Goal: Task Accomplishment & Management: Manage account settings

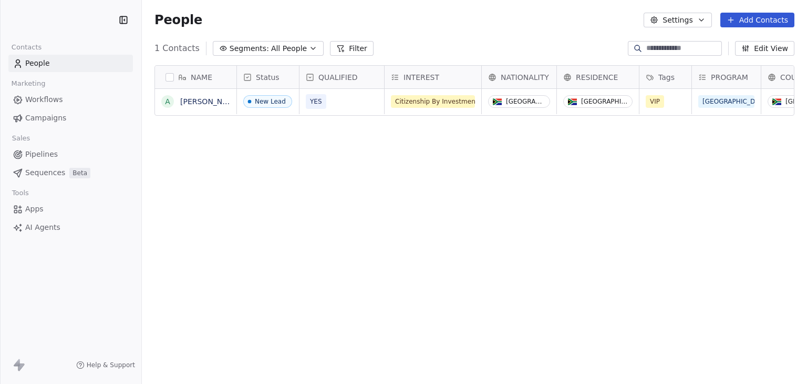
scroll to position [329, 657]
click at [765, 51] on button "Edit View" at bounding box center [764, 48] width 59 height 15
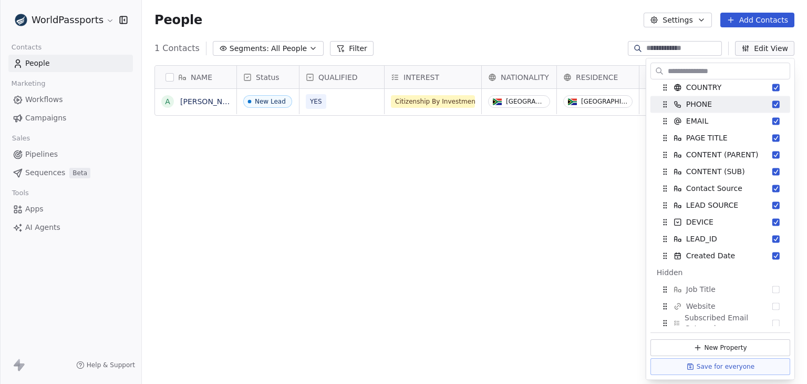
scroll to position [158, 0]
click at [578, 217] on div "NAME A Alex Read Status QUALIFIED INTEREST NATIONALITY RESIDENCE Tags PROGRAM C…" at bounding box center [474, 225] width 665 height 337
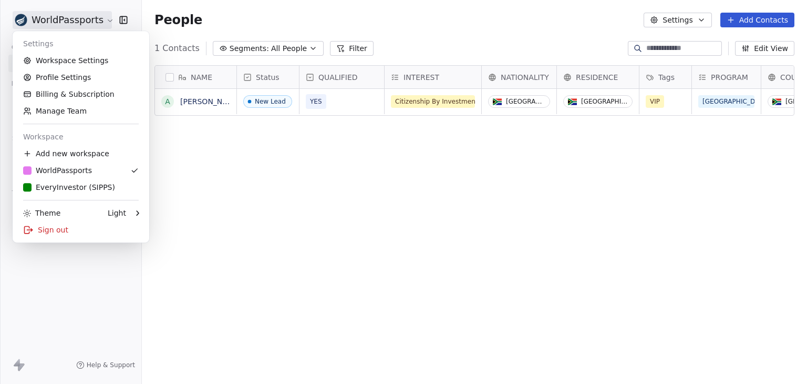
click at [36, 20] on html "WorldPassports Contacts People Marketing Workflows Campaigns Sales Pipelines Se…" at bounding box center [403, 192] width 807 height 384
click at [98, 57] on link "Workspace Settings" at bounding box center [81, 60] width 128 height 17
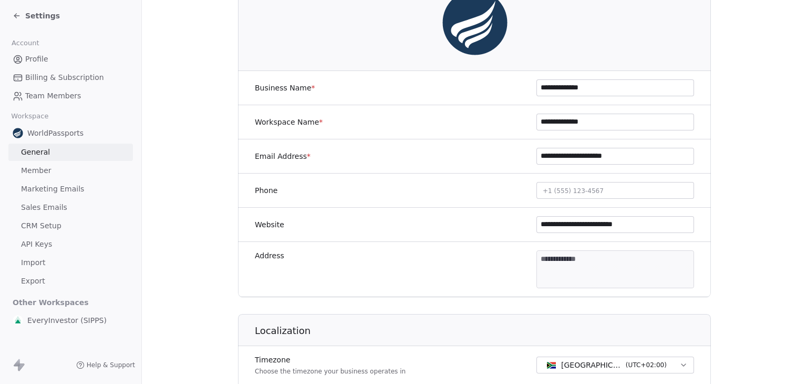
scroll to position [158, 0]
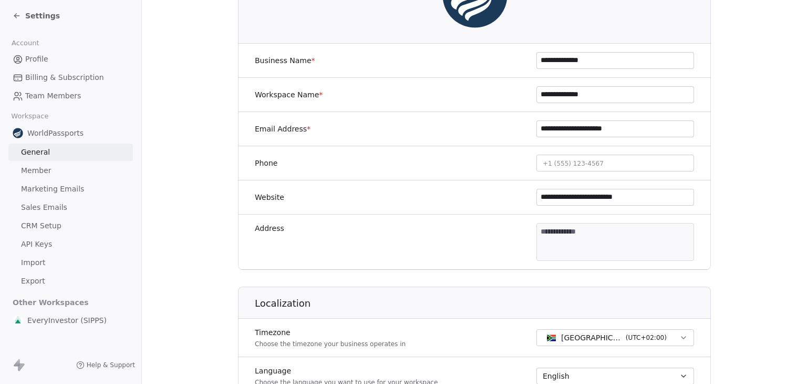
click at [42, 249] on span "API Keys" at bounding box center [36, 244] width 31 height 11
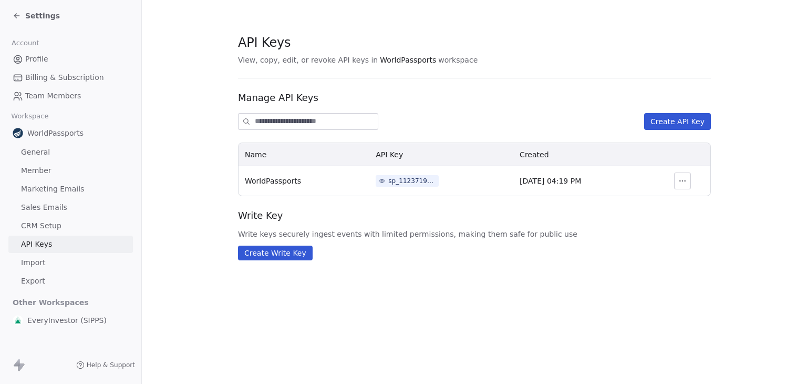
click at [407, 178] on div "sp_112371945d0c4d8fa5a49123ccede8f3" at bounding box center [411, 180] width 47 height 9
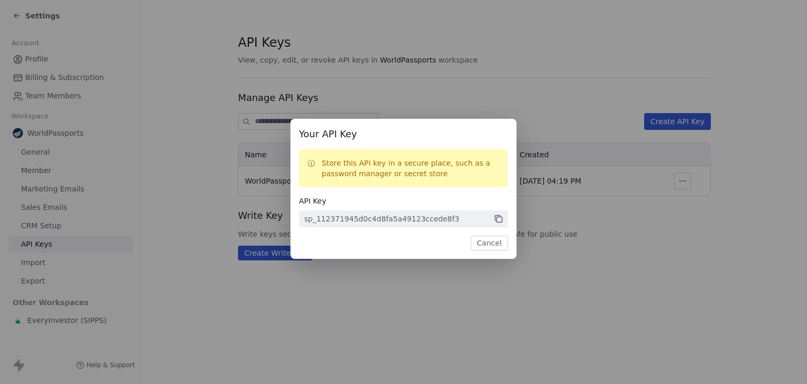
click at [498, 215] on icon at bounding box center [497, 217] width 5 height 5
click at [496, 240] on button "Cancel" at bounding box center [489, 242] width 37 height 15
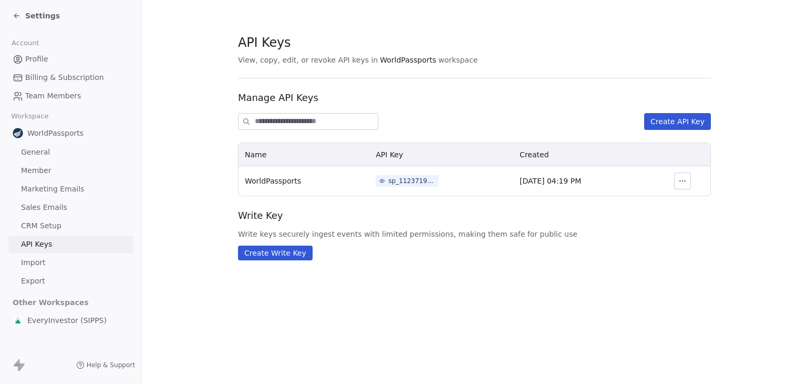
click at [683, 182] on icon "button" at bounding box center [683, 181] width 8 height 8
click at [622, 249] on div "Create Write Key" at bounding box center [474, 252] width 473 height 15
click at [397, 176] on div "sp_112371945d0c4d8fa5a49123ccede8f3" at bounding box center [411, 180] width 47 height 9
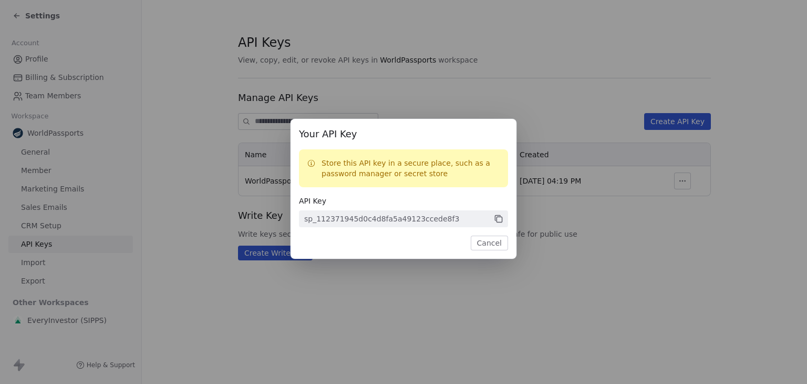
click at [503, 219] on icon at bounding box center [498, 218] width 9 height 9
click at [495, 243] on button "Cancel" at bounding box center [489, 242] width 37 height 15
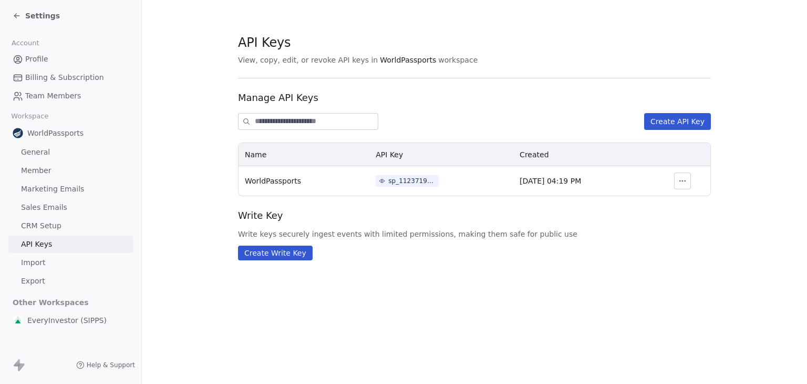
click at [28, 14] on span "Settings" at bounding box center [42, 16] width 35 height 11
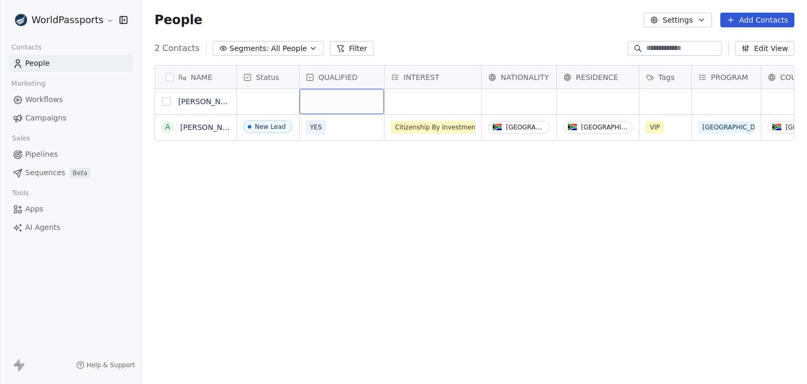
click at [165, 101] on button "grid" at bounding box center [166, 101] width 8 height 8
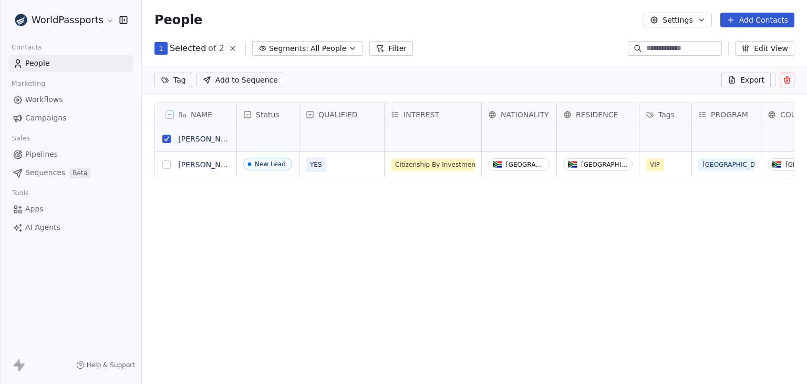
click at [787, 80] on icon at bounding box center [787, 80] width 0 height 2
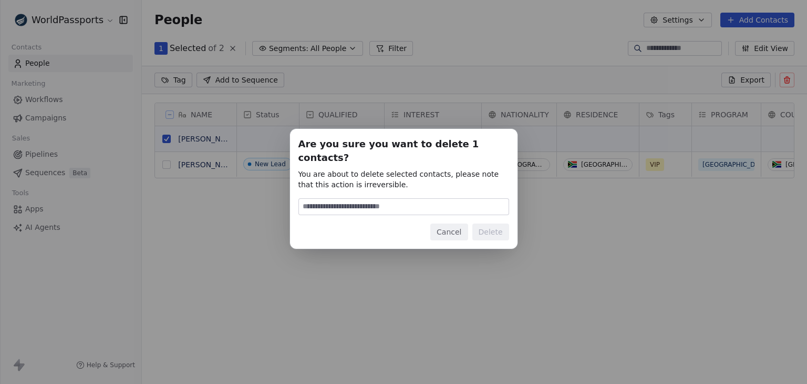
click at [412, 199] on input at bounding box center [404, 207] width 210 height 16
type input "******"
click at [491, 232] on button "Delete" at bounding box center [491, 231] width 37 height 17
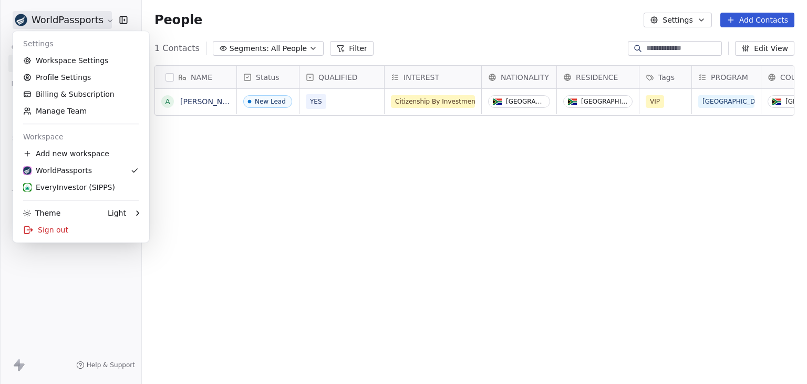
click at [27, 19] on html "WorldPassports Contacts People Marketing Workflows Campaigns Sales Pipelines Se…" at bounding box center [403, 192] width 807 height 384
click at [38, 234] on div "Sign out" at bounding box center [81, 229] width 128 height 17
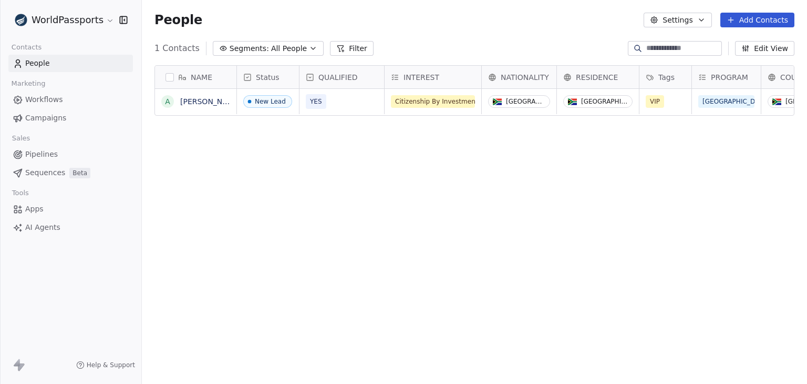
scroll to position [8, 8]
click at [487, 278] on div "NAME A [PERSON_NAME] Status QUALIFIED INTEREST NATIONALITY RESIDENCE Tags PROGR…" at bounding box center [474, 225] width 665 height 337
click at [741, 49] on button "Edit View" at bounding box center [764, 48] width 59 height 15
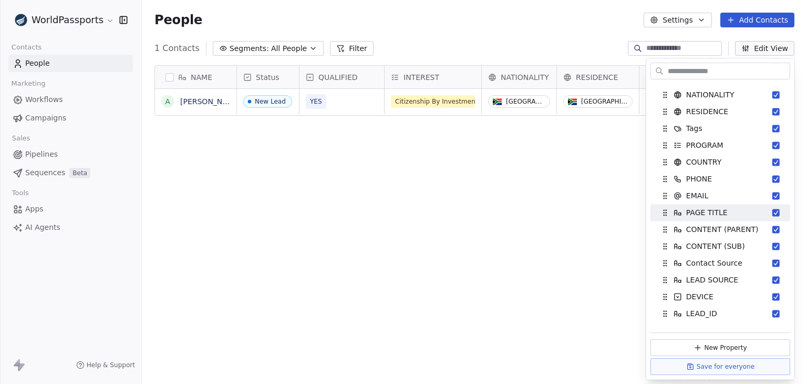
scroll to position [105, 0]
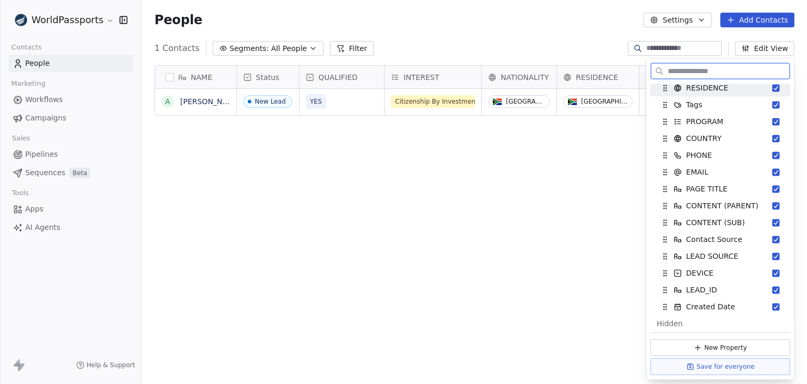
click at [689, 15] on button "Settings" at bounding box center [678, 20] width 68 height 15
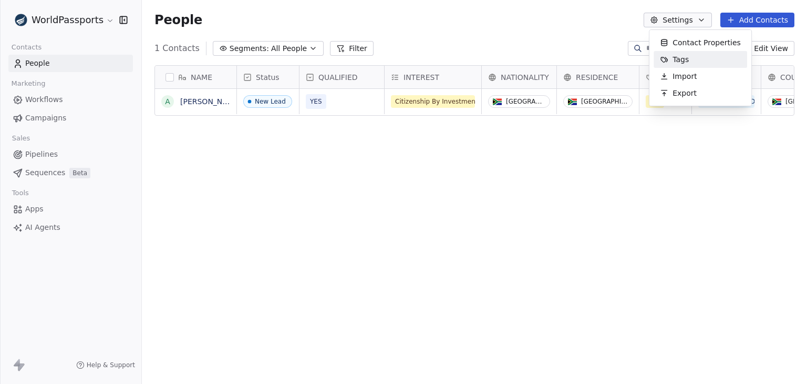
click at [687, 47] on span "Contact Properties" at bounding box center [707, 42] width 68 height 11
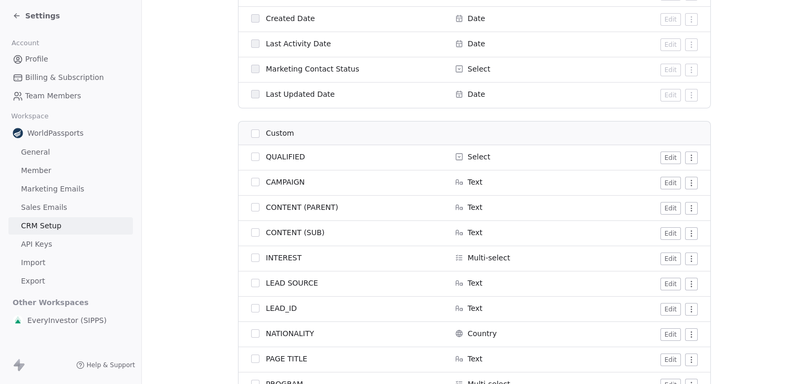
scroll to position [788, 0]
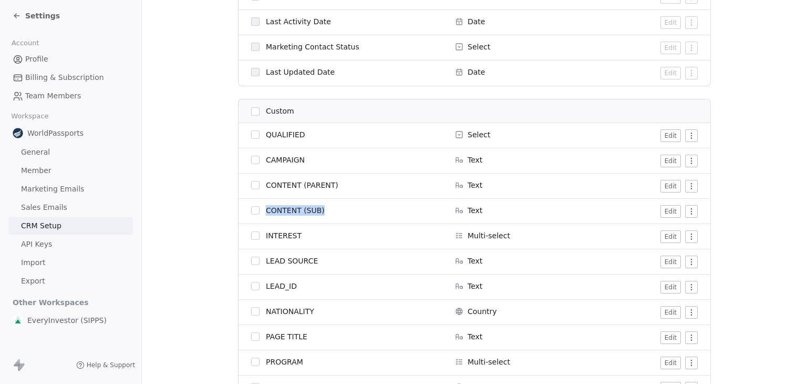
drag, startPoint x: 321, startPoint y: 206, endPoint x: 264, endPoint y: 211, distance: 57.0
click at [264, 211] on div "CONTENT (SUB)" at bounding box center [346, 210] width 191 height 11
copy span "CONTENT (SUB)"
click at [30, 16] on span "Settings" at bounding box center [42, 16] width 35 height 11
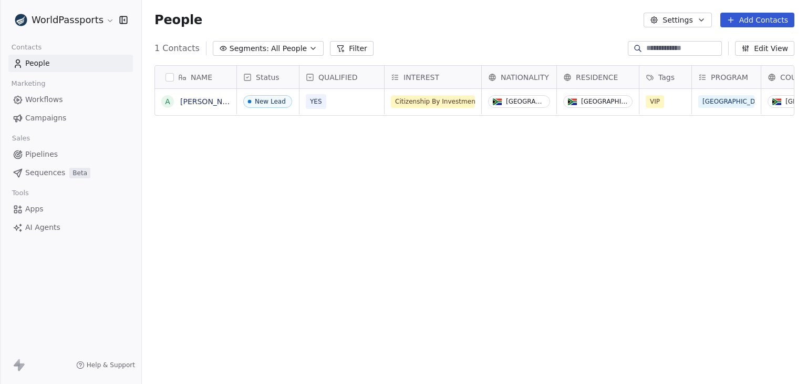
scroll to position [329, 657]
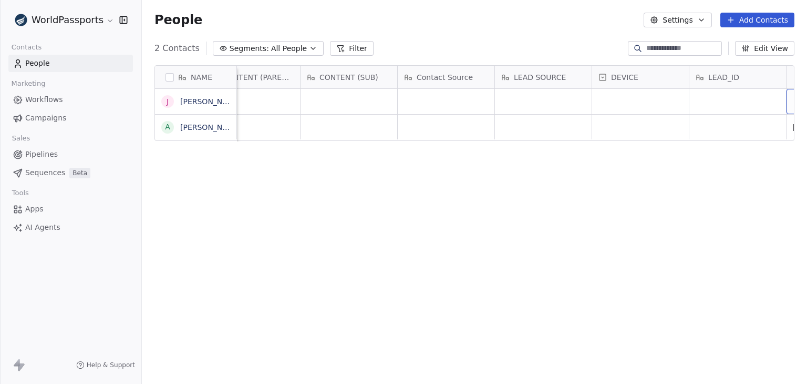
scroll to position [0, 1006]
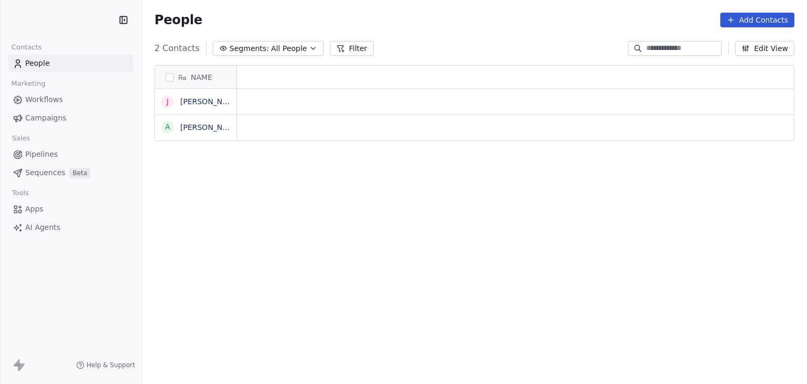
scroll to position [8, 8]
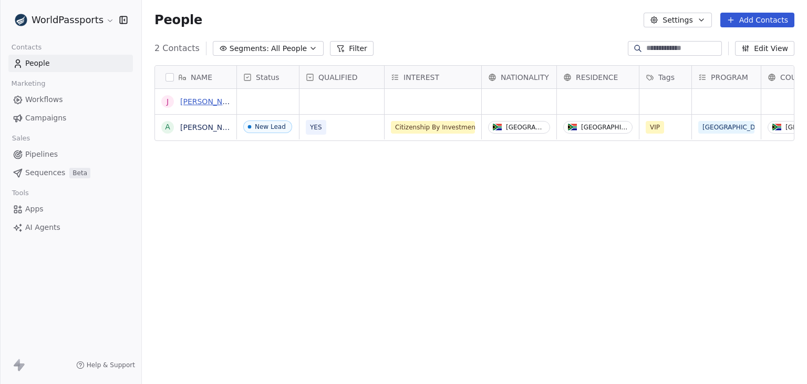
click at [199, 104] on link "[PERSON_NAME]" at bounding box center [210, 101] width 61 height 8
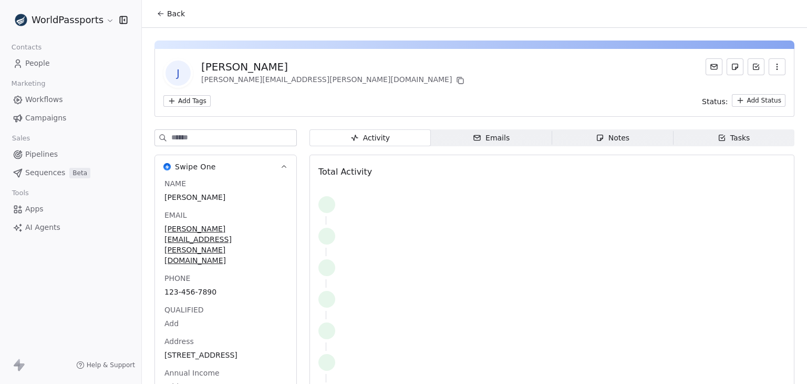
click at [174, 20] on button "Back" at bounding box center [170, 13] width 41 height 19
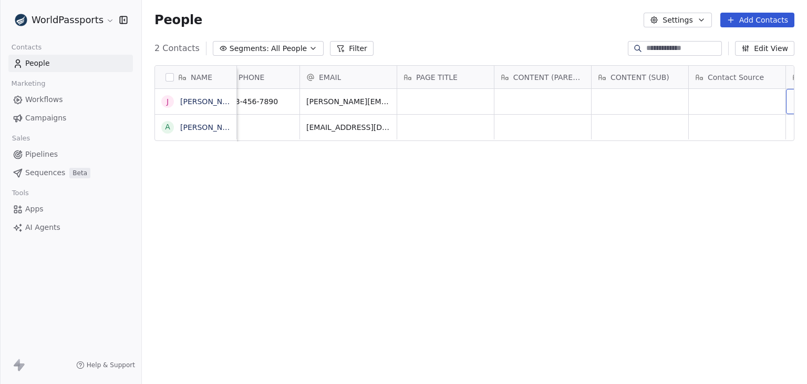
scroll to position [0, 714]
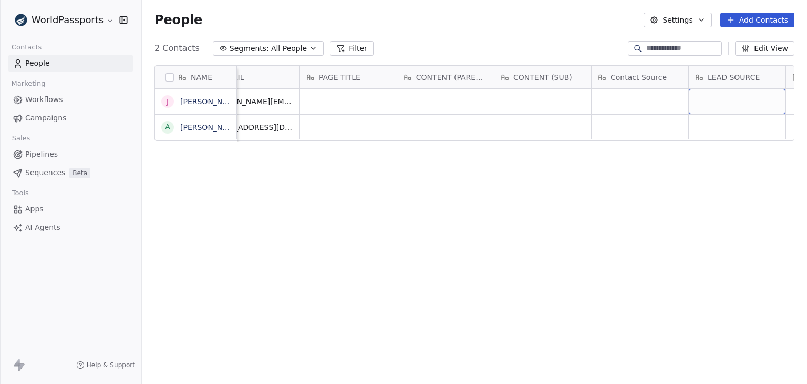
click at [551, 76] on span "CONTENT (SUB)" at bounding box center [543, 77] width 59 height 11
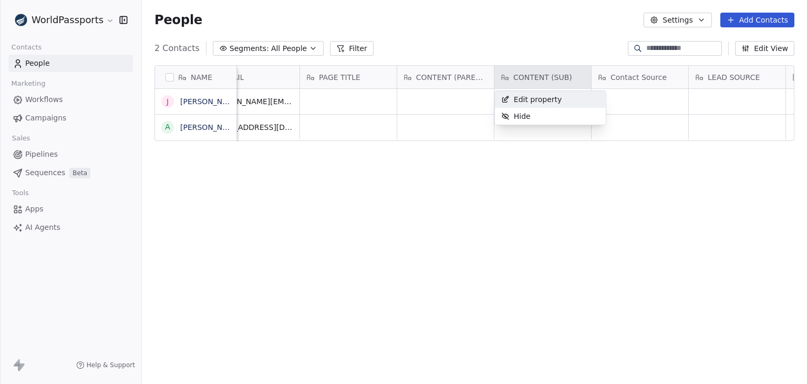
click at [544, 100] on span "Edit property" at bounding box center [538, 99] width 48 height 11
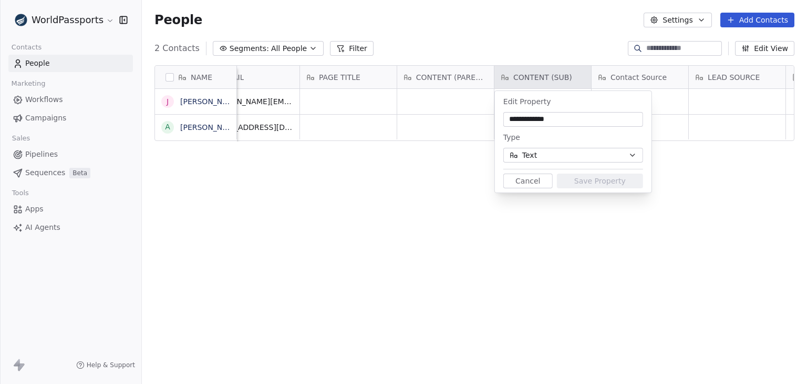
click at [568, 143] on div "Type" at bounding box center [574, 137] width 140 height 13
click at [540, 183] on button "Cancel" at bounding box center [528, 180] width 49 height 15
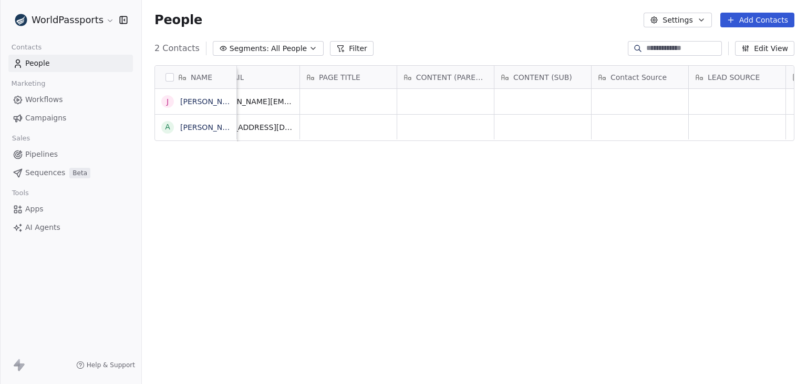
click at [433, 76] on span "CONTENT (PARENT)" at bounding box center [451, 77] width 71 height 11
click at [475, 44] on html "WorldPassports Contacts People Marketing Workflows Campaigns Sales Pipelines Se…" at bounding box center [403, 192] width 807 height 384
click at [717, 70] on div "LEAD SOURCE" at bounding box center [737, 77] width 97 height 23
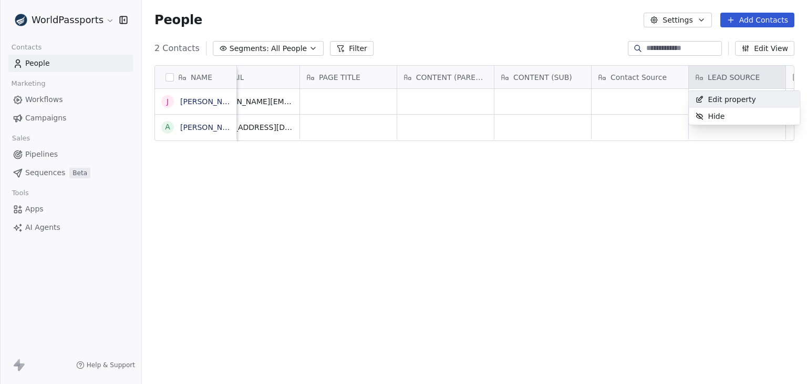
click at [721, 97] on span "Edit property" at bounding box center [732, 99] width 48 height 11
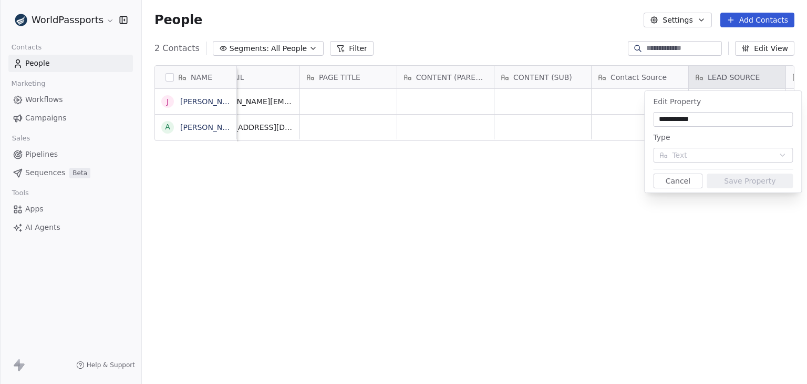
click at [661, 179] on button "Cancel" at bounding box center [677, 180] width 49 height 15
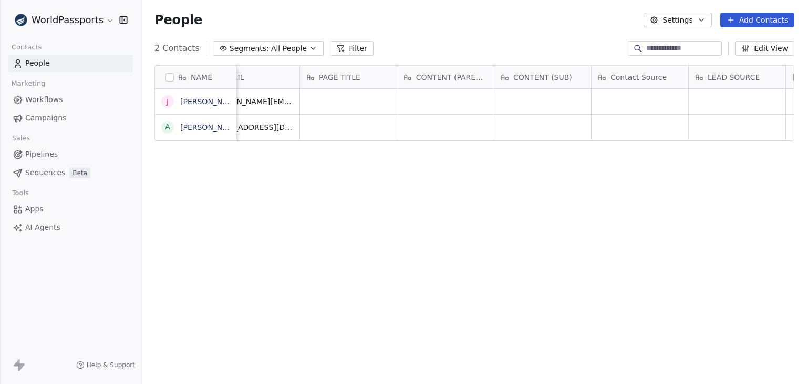
click at [444, 196] on div "NAME [PERSON_NAME] A [PERSON_NAME] PROGRAM COUNTRY PHONE EMAIL PAGE TITLE CONTE…" at bounding box center [474, 225] width 665 height 337
click at [166, 100] on button "grid" at bounding box center [166, 101] width 8 height 8
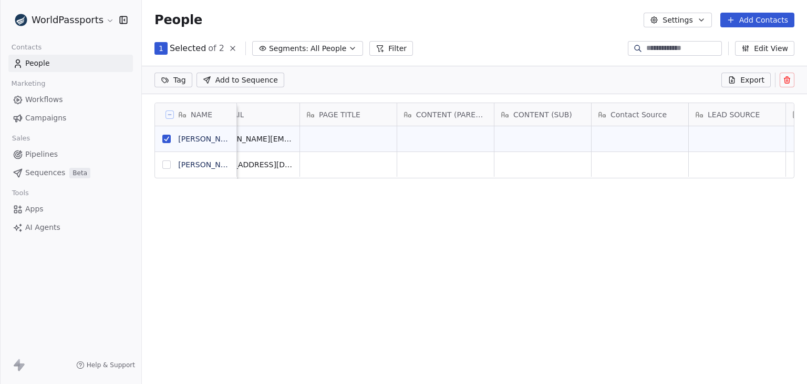
scroll to position [292, 657]
click at [787, 75] on button at bounding box center [787, 80] width 15 height 15
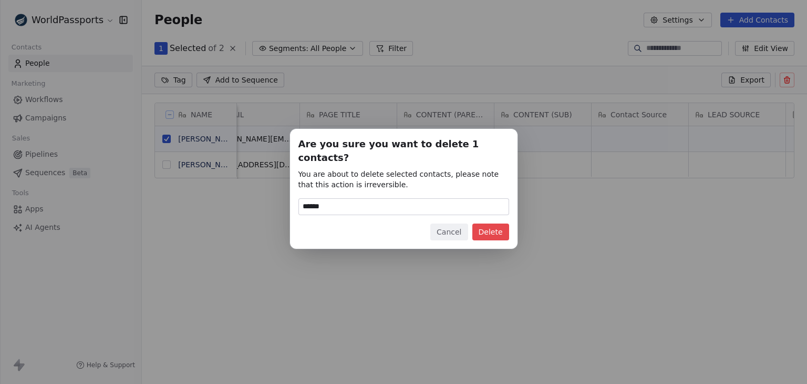
type input "******"
click at [499, 234] on div "Are you sure you want to delete 1 contacts? You are about to delete selected co…" at bounding box center [404, 189] width 228 height 120
click at [500, 228] on button "Delete" at bounding box center [491, 231] width 37 height 17
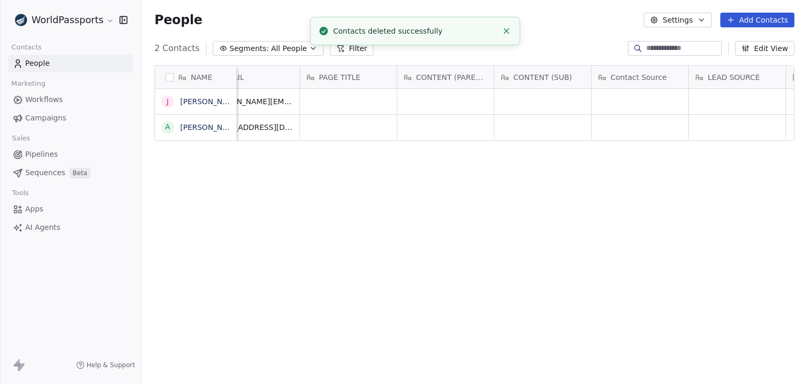
scroll to position [329, 657]
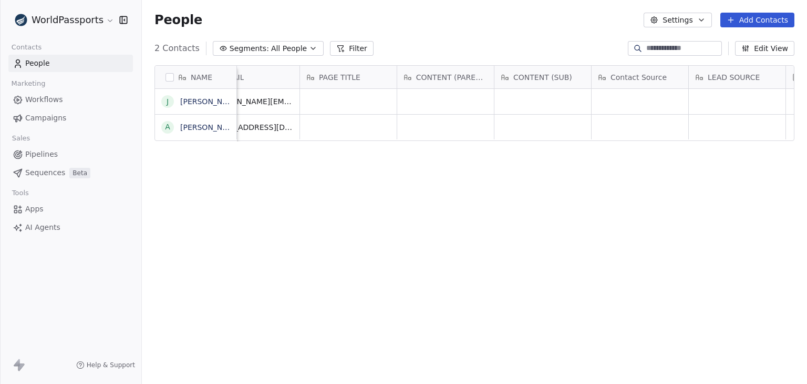
click at [675, 17] on button "Settings" at bounding box center [678, 20] width 68 height 15
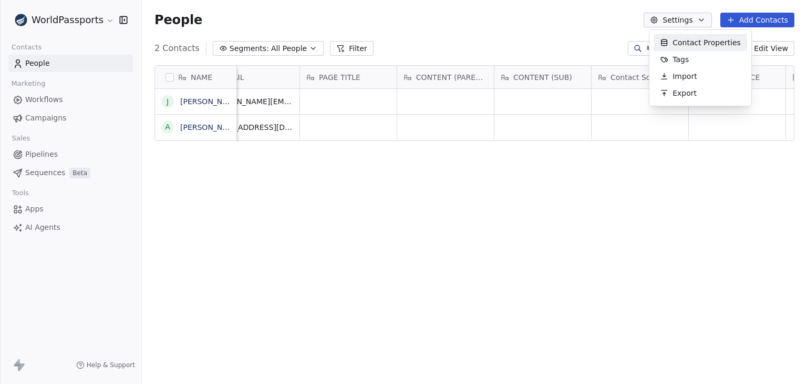
click at [681, 47] on span "Contact Properties" at bounding box center [707, 42] width 68 height 11
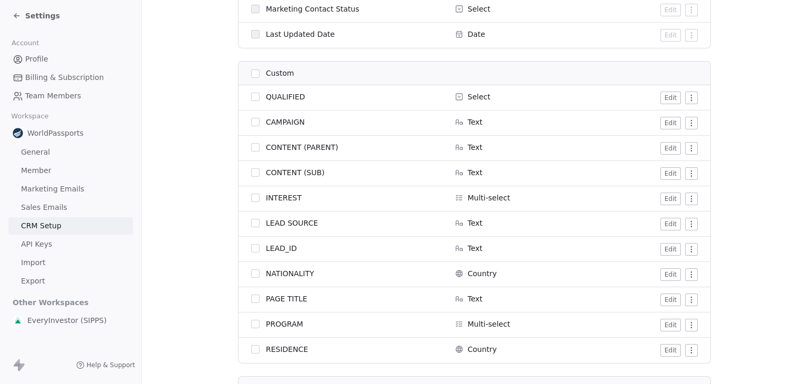
scroll to position [788, 0]
